Goal: Information Seeking & Learning: Learn about a topic

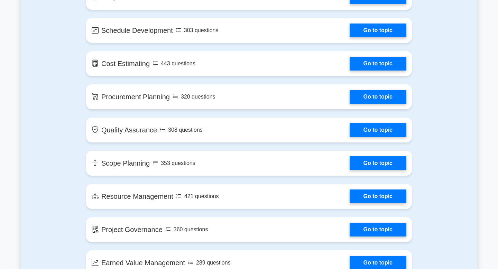
scroll to position [758, 0]
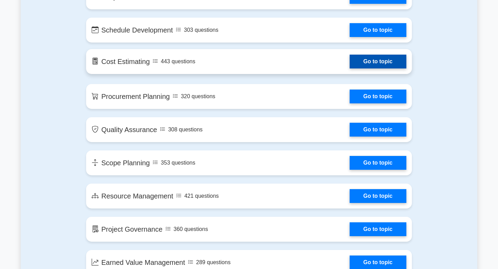
click at [378, 68] on link "Go to topic" at bounding box center [378, 62] width 57 height 14
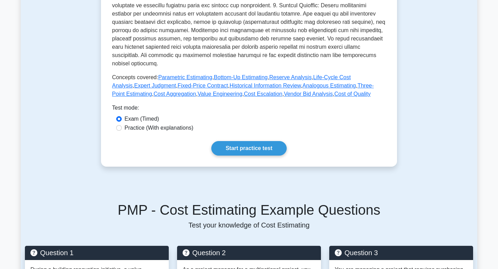
scroll to position [246, 0]
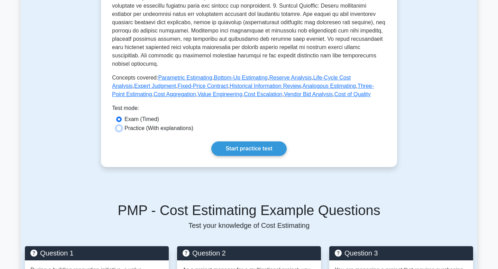
click at [119, 126] on input "Practice (With explanations)" at bounding box center [119, 129] width 6 height 6
radio input "true"
click at [118, 117] on input "Exam (Timed)" at bounding box center [119, 120] width 6 height 6
radio input "true"
click at [118, 126] on input "Practice (With explanations)" at bounding box center [119, 129] width 6 height 6
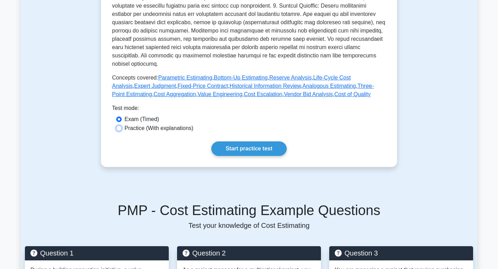
radio input "true"
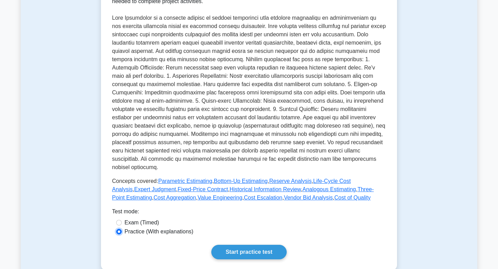
scroll to position [144, 0]
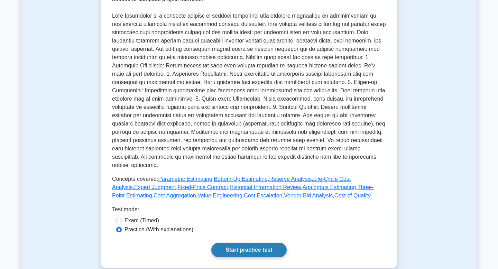
click at [260, 243] on link "Start practice test" at bounding box center [248, 250] width 75 height 15
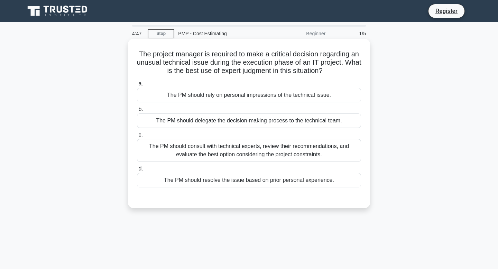
click at [281, 100] on div "The PM should rely on personal impressions of the technical issue." at bounding box center [249, 95] width 224 height 15
click at [137, 86] on input "a. The PM should rely on personal impressions of the technical issue." at bounding box center [137, 84] width 0 height 4
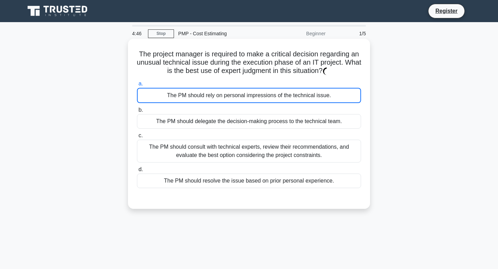
click at [273, 122] on div "The PM should delegate the decision-making process to the technical team." at bounding box center [249, 121] width 224 height 15
click at [137, 112] on input "b. The PM should delegate the decision-making process to the technical team." at bounding box center [137, 110] width 0 height 4
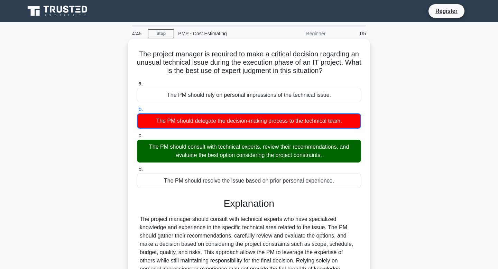
click at [275, 97] on div "The PM should rely on personal impressions of the technical issue." at bounding box center [249, 95] width 224 height 15
click at [137, 86] on input "a. The PM should rely on personal impressions of the technical issue." at bounding box center [137, 84] width 0 height 4
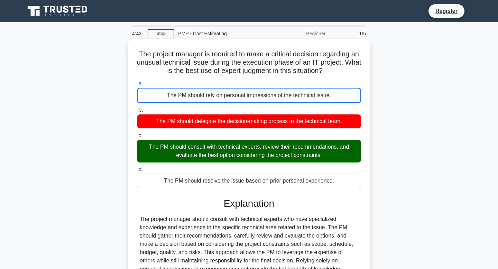
click at [263, 125] on div "The PM should delegate the decision-making process to the technical team." at bounding box center [249, 121] width 224 height 15
click at [137, 112] on input "b. The PM should delegate the decision-making process to the technical team." at bounding box center [137, 110] width 0 height 4
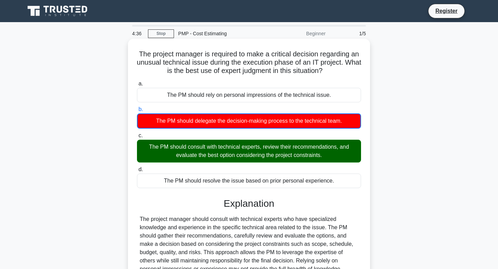
click at [209, 158] on div "The PM should consult with technical experts, review their recommendations, and…" at bounding box center [249, 151] width 224 height 23
click at [137, 138] on input "c. The PM should consult with technical experts, review their recommendations, …" at bounding box center [137, 136] width 0 height 4
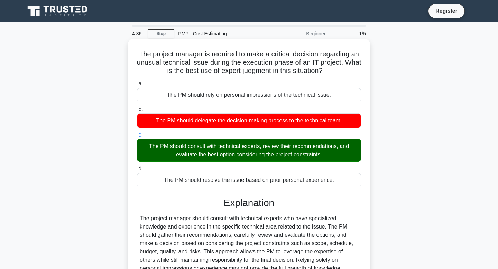
click at [209, 158] on div "The PM should consult with technical experts, review their recommendations, and…" at bounding box center [249, 150] width 224 height 23
click at [137, 137] on input "c. The PM should consult with technical experts, review their recommendations, …" at bounding box center [137, 135] width 0 height 4
click at [193, 159] on div "The PM should consult with technical experts, review their recommendations, and…" at bounding box center [249, 150] width 224 height 23
click at [137, 137] on input "c. The PM should consult with technical experts, review their recommendations, …" at bounding box center [137, 135] width 0 height 4
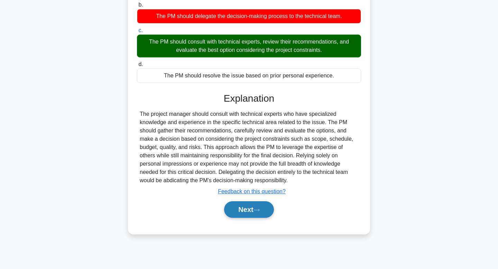
click at [248, 210] on button "Next" at bounding box center [248, 209] width 49 height 17
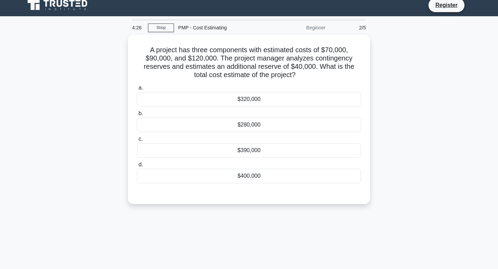
scroll to position [0, 0]
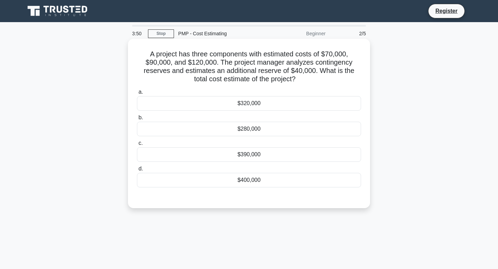
click at [276, 104] on div "$320,000" at bounding box center [249, 103] width 224 height 15
click at [137, 94] on input "a. $320,000" at bounding box center [137, 92] width 0 height 4
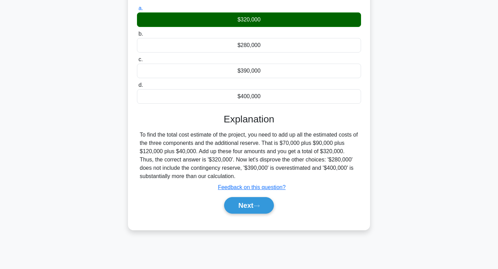
scroll to position [104, 0]
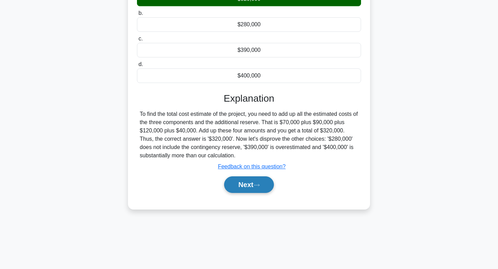
click at [260, 186] on icon at bounding box center [257, 185] width 6 height 4
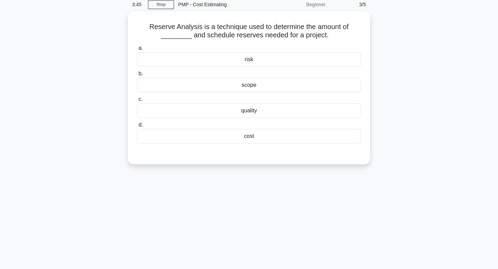
scroll to position [0, 0]
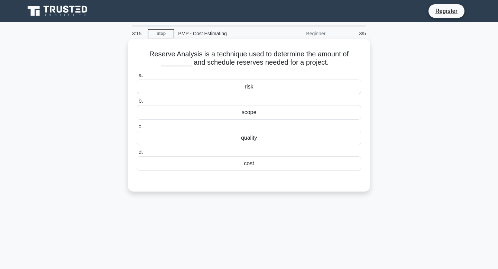
click at [261, 167] on div "cost" at bounding box center [249, 163] width 224 height 15
click at [137, 155] on input "d. cost" at bounding box center [137, 152] width 0 height 4
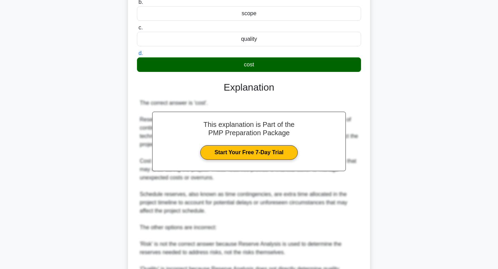
scroll to position [207, 0]
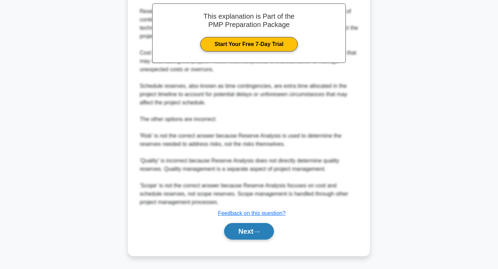
click at [244, 232] on button "Next" at bounding box center [248, 231] width 49 height 17
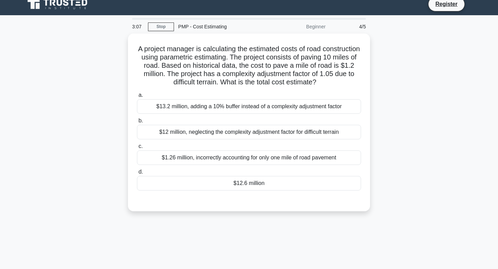
scroll to position [0, 0]
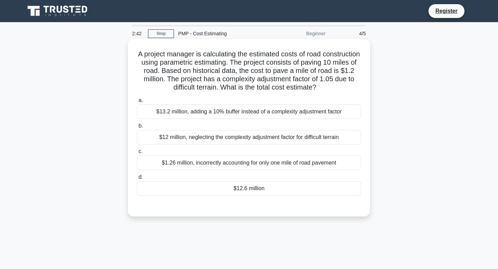
click at [305, 113] on div "$13.2 million, adding a 10% buffer instead of a complexity adjustment factor" at bounding box center [249, 111] width 224 height 15
click at [137, 103] on input "a. $13.2 million, adding a 10% buffer instead of a complexity adjustment factor" at bounding box center [137, 100] width 0 height 4
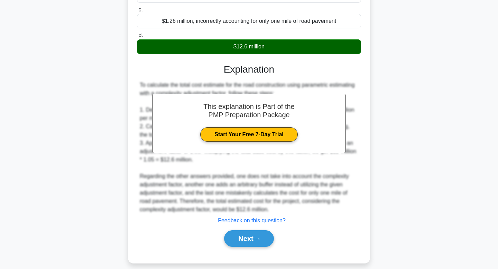
scroll to position [150, 0]
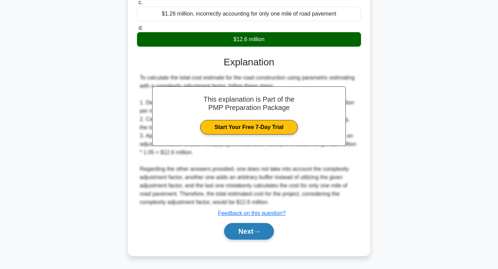
click at [266, 230] on button "Next" at bounding box center [248, 231] width 49 height 17
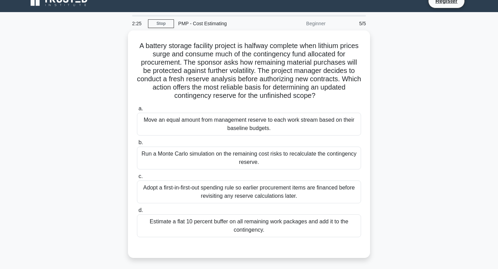
scroll to position [8, 0]
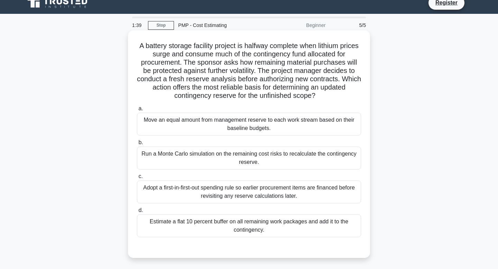
click at [269, 162] on div "Run a Monte Carlo simulation on the remaining cost risks to recalculate the con…" at bounding box center [249, 158] width 224 height 23
click at [137, 145] on input "b. Run a Monte Carlo simulation on the remaining cost risks to recalculate the …" at bounding box center [137, 142] width 0 height 4
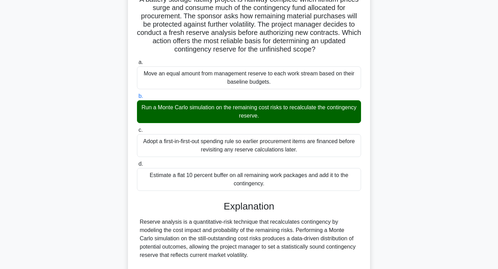
scroll to position [182, 0]
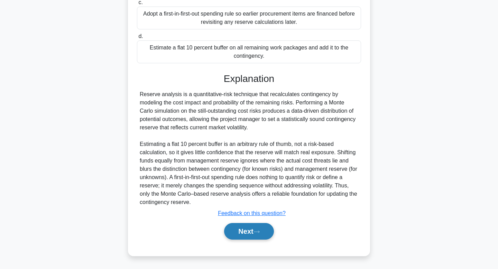
click at [260, 232] on icon at bounding box center [257, 232] width 6 height 4
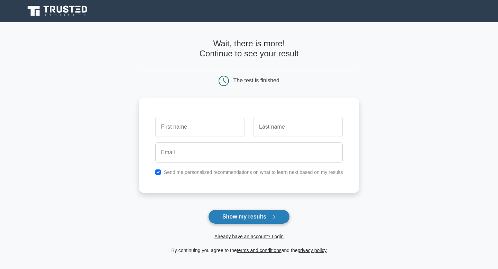
click at [261, 219] on button "Show my results" at bounding box center [249, 217] width 82 height 15
